Goal: Communication & Community: Connect with others

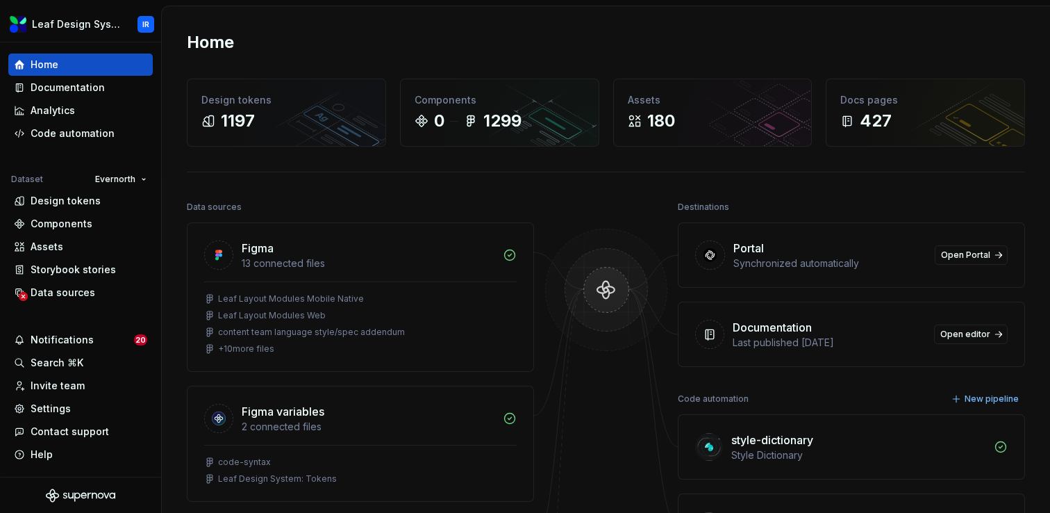
scroll to position [1, 0]
click at [63, 383] on div "Invite team" at bounding box center [58, 385] width 54 height 14
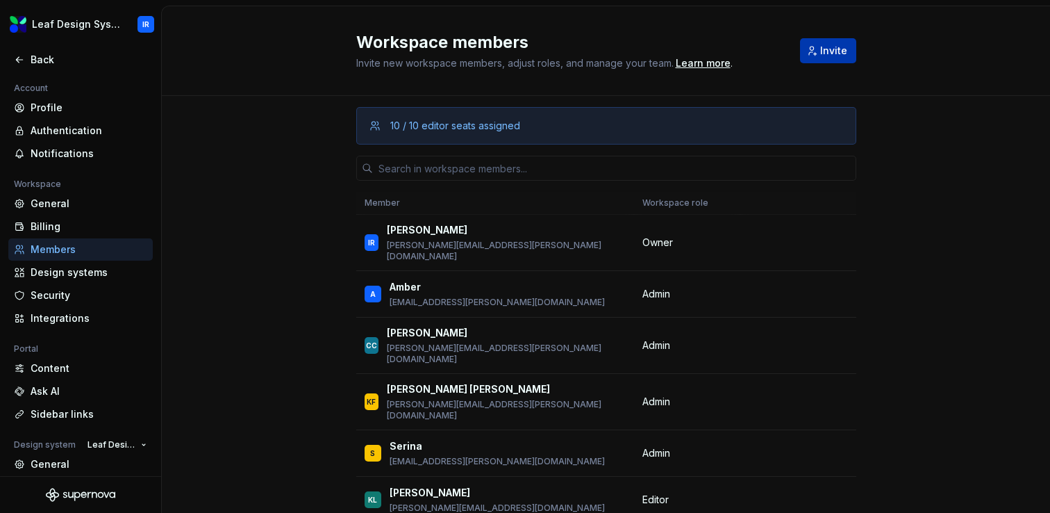
click at [829, 49] on span "Invite" at bounding box center [833, 51] width 27 height 14
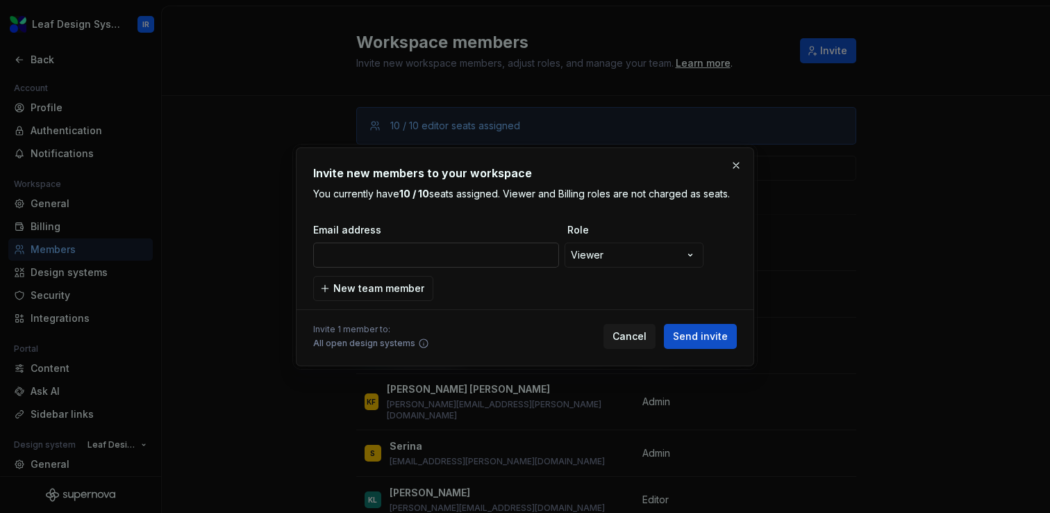
type input "[PERSON_NAME][EMAIL_ADDRESS][DOMAIN_NAME]"
click at [709, 331] on span "Send invite" at bounding box center [700, 336] width 55 height 14
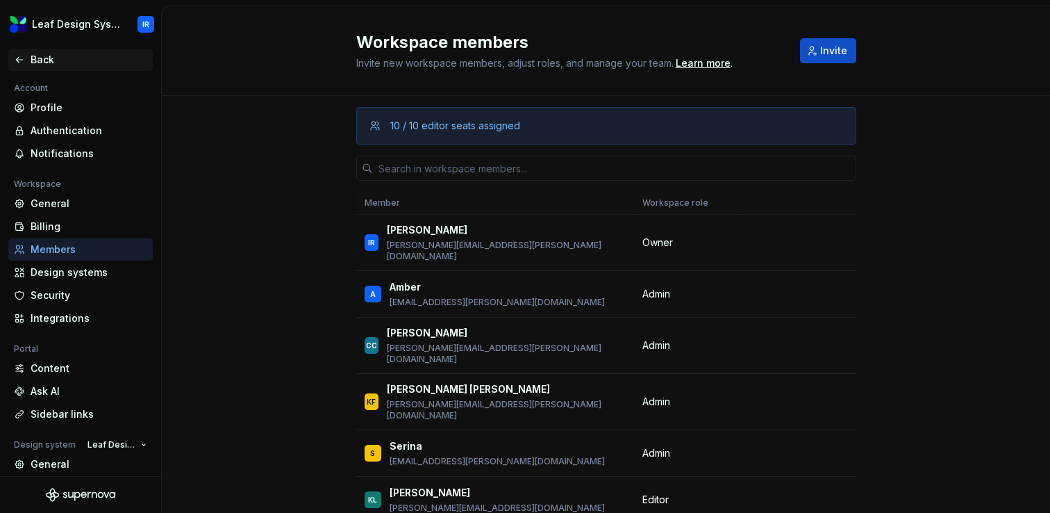
click at [51, 59] on div "Back" at bounding box center [89, 60] width 117 height 14
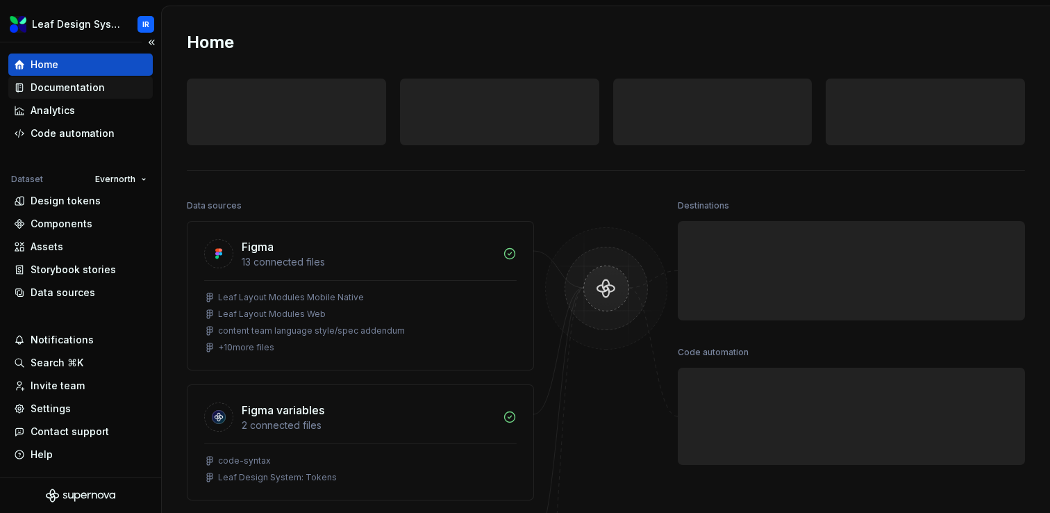
click at [61, 92] on div "Documentation" at bounding box center [68, 88] width 74 height 14
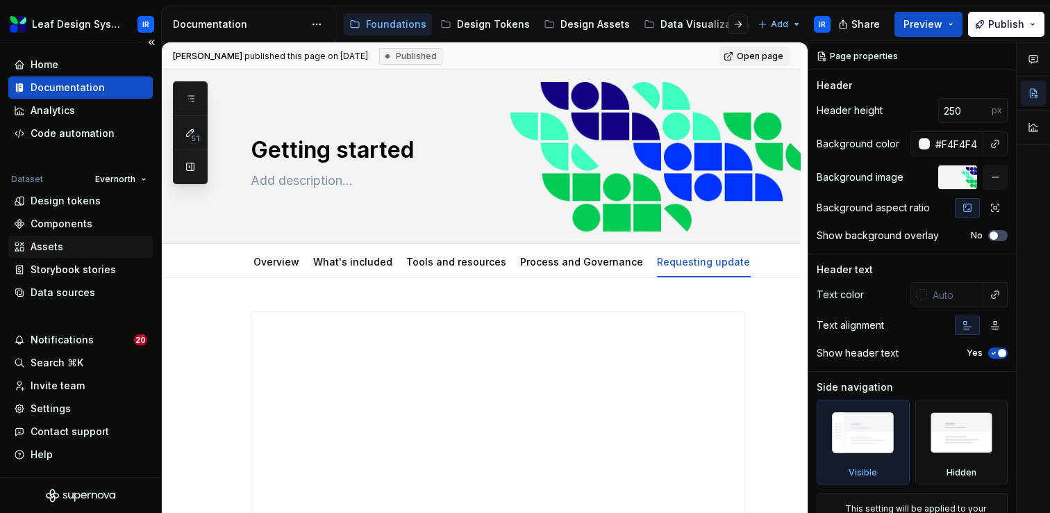
type textarea "*"
